Goal: Find specific page/section: Find specific page/section

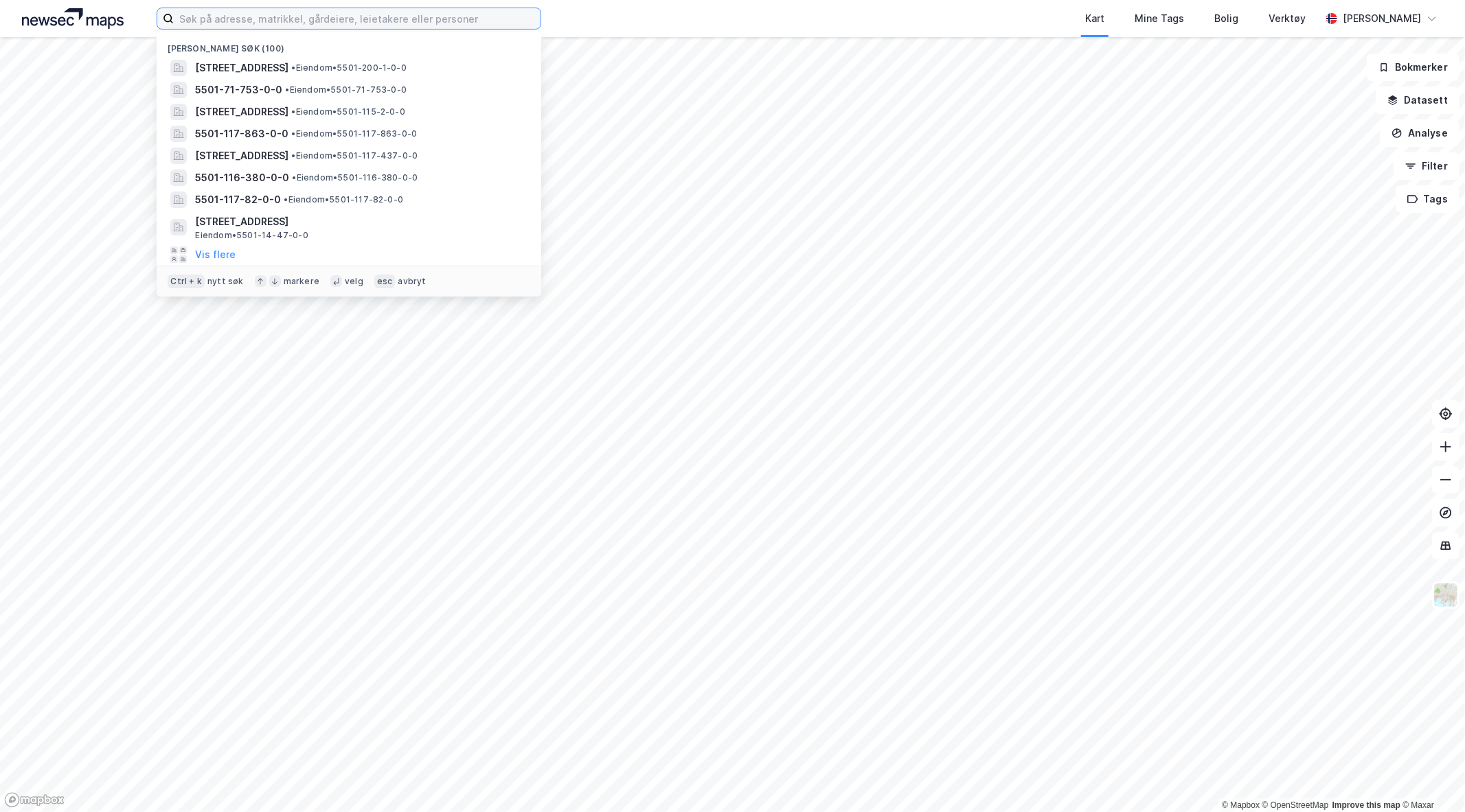
click at [222, 12] on input at bounding box center [357, 18] width 367 height 21
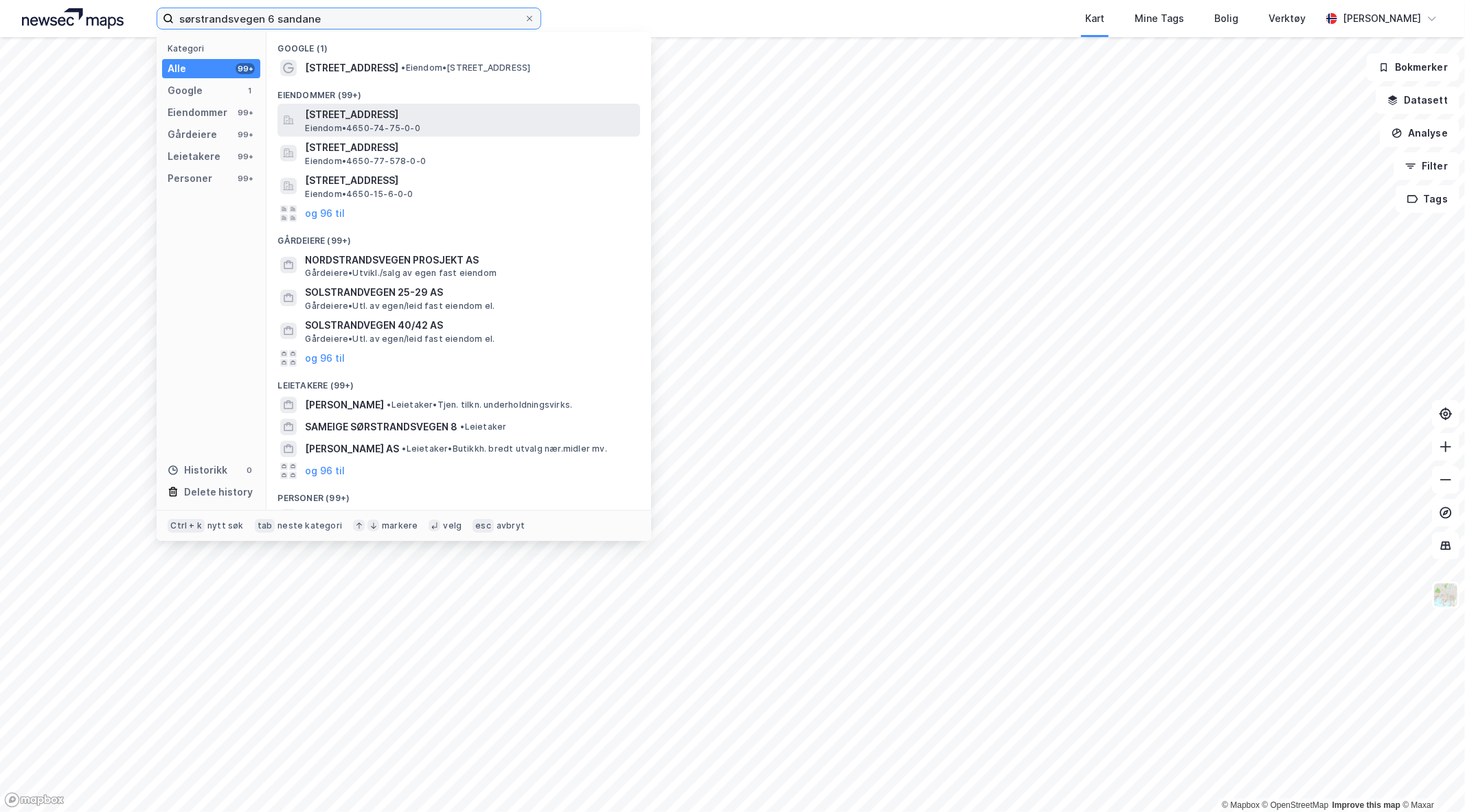
type input "sørstrandsvegen 6 sandane"
click at [427, 120] on span "[STREET_ADDRESS]" at bounding box center [470, 114] width 330 height 16
